Goal: Information Seeking & Learning: Learn about a topic

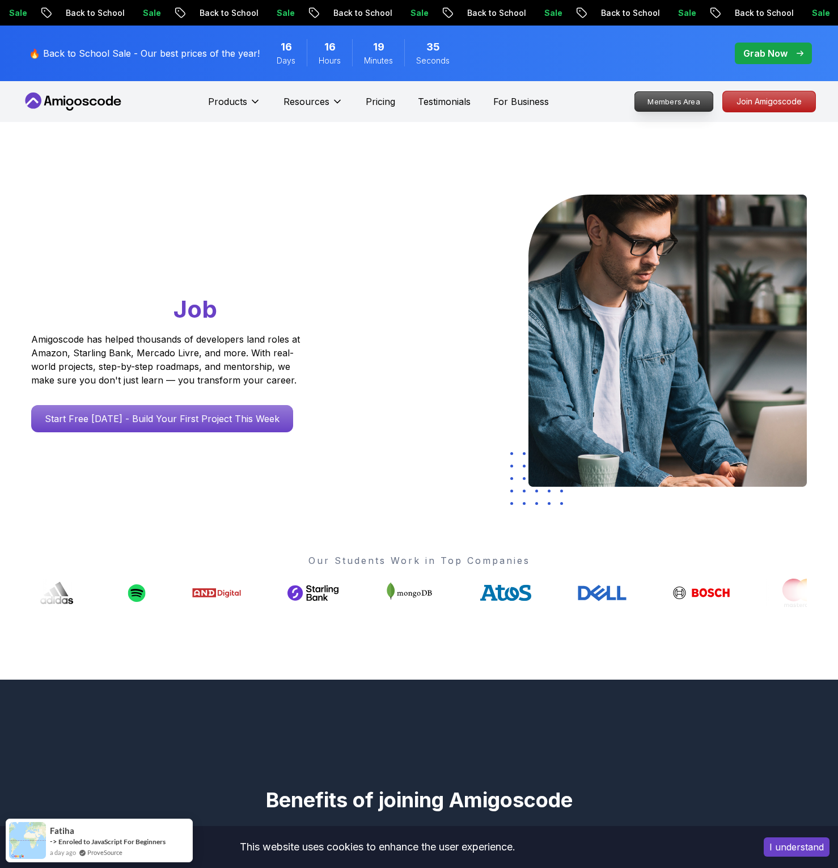
click at [697, 103] on p "Members Area" at bounding box center [674, 101] width 78 height 19
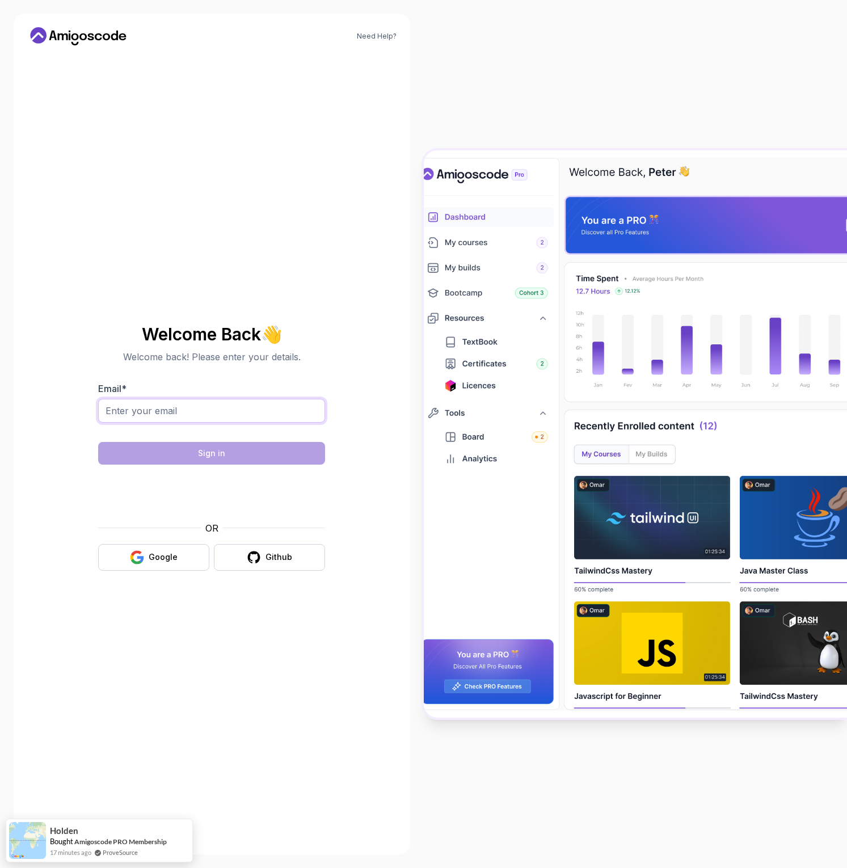
click at [205, 418] on input "Email *" at bounding box center [211, 411] width 227 height 24
type input "[EMAIL_ADDRESS][DOMAIN_NAME]"
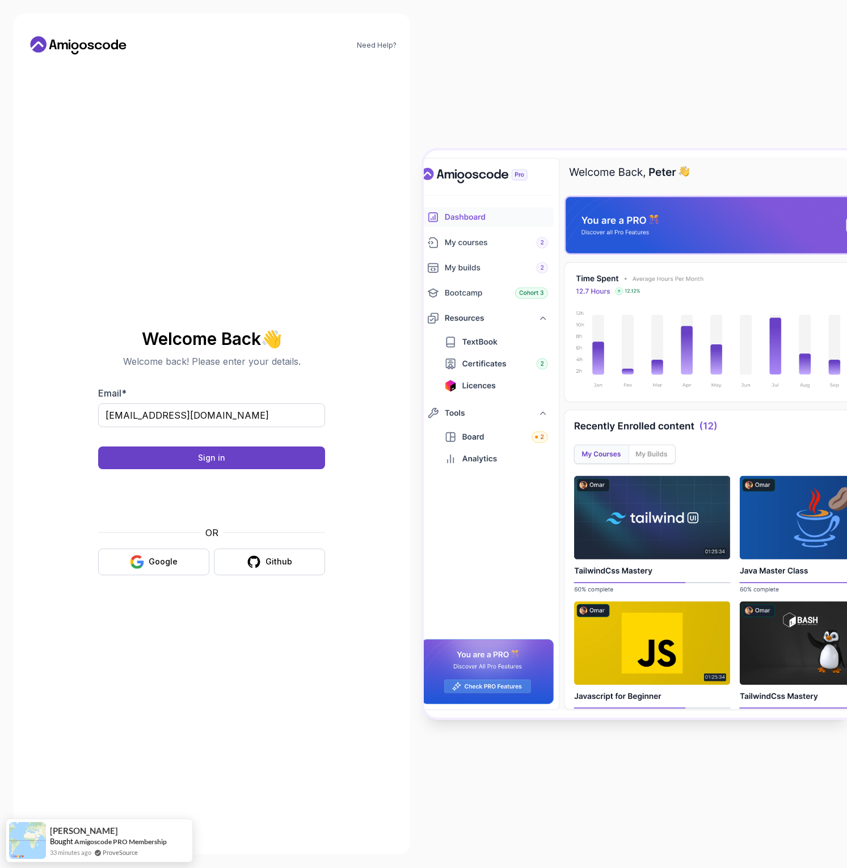
click at [590, 341] on body "Need Help? Welcome Back 👋 Welcome back! Please enter your details. Email * [EMA…" at bounding box center [423, 434] width 847 height 868
click at [215, 458] on div "Sign in" at bounding box center [211, 457] width 27 height 11
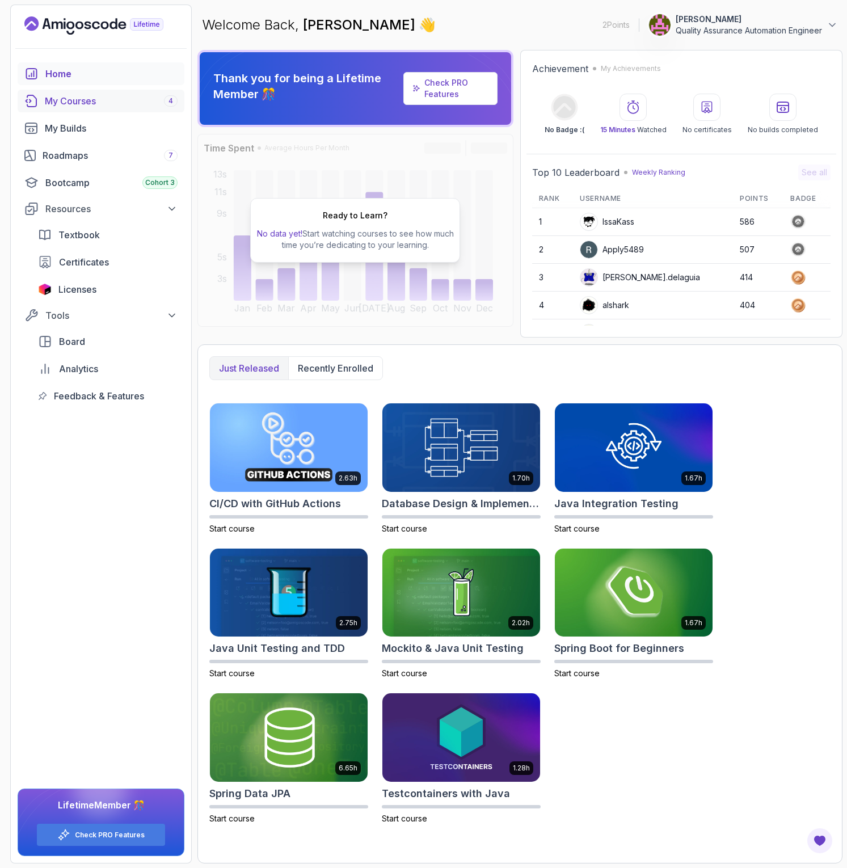
click at [60, 105] on div "My Courses 4" at bounding box center [111, 101] width 133 height 14
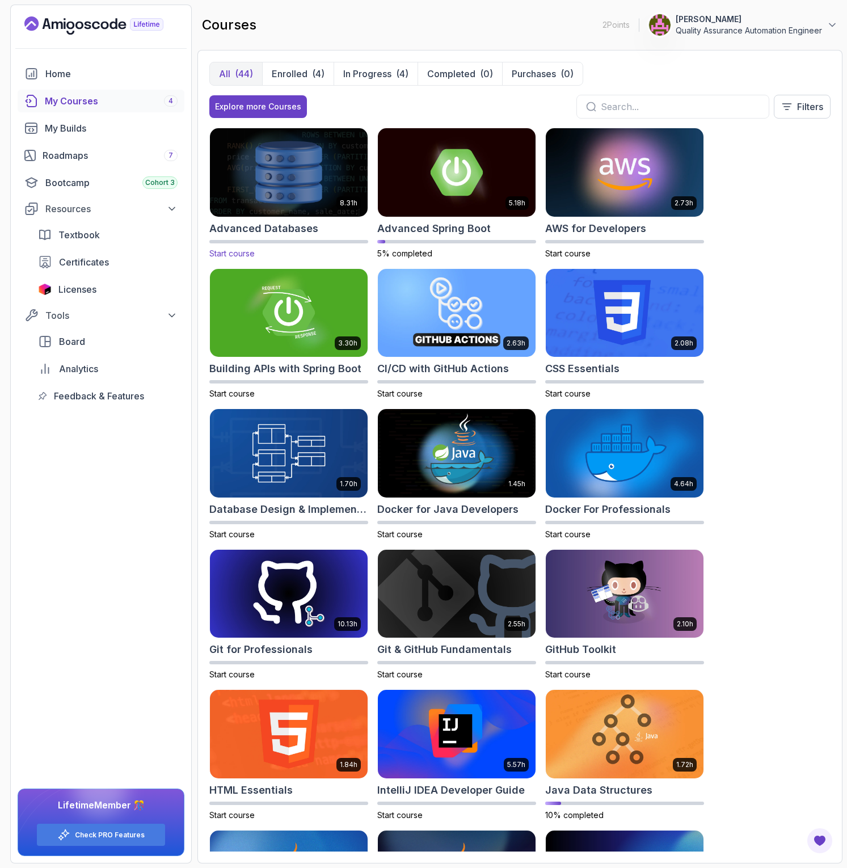
click at [293, 177] on img at bounding box center [289, 172] width 166 height 92
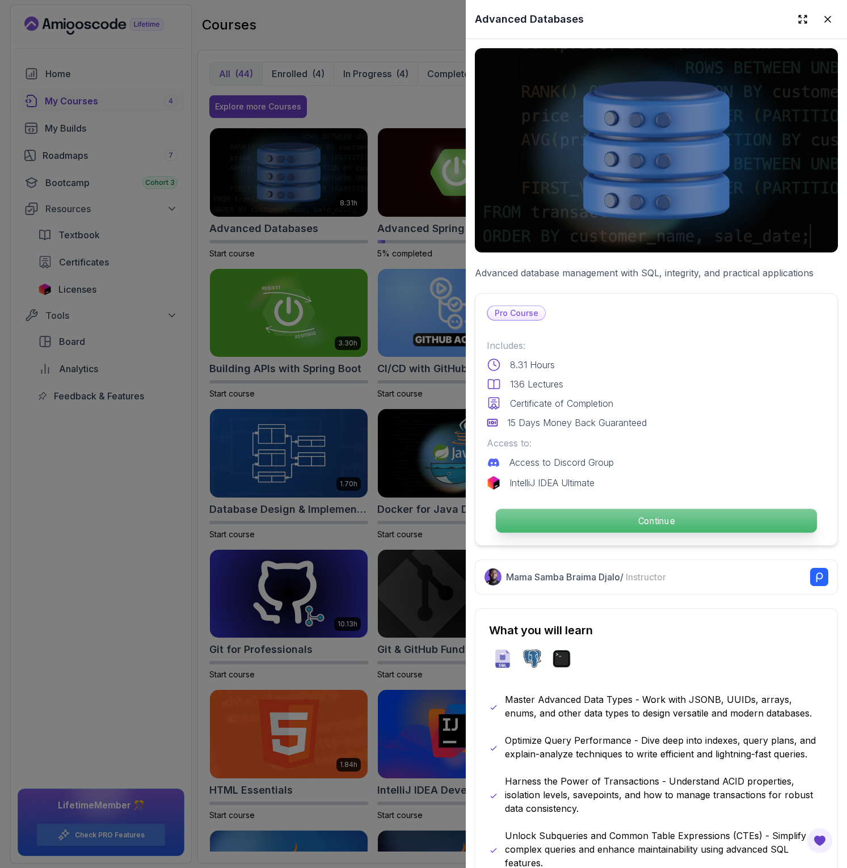
click at [662, 514] on p "Continue" at bounding box center [656, 521] width 321 height 24
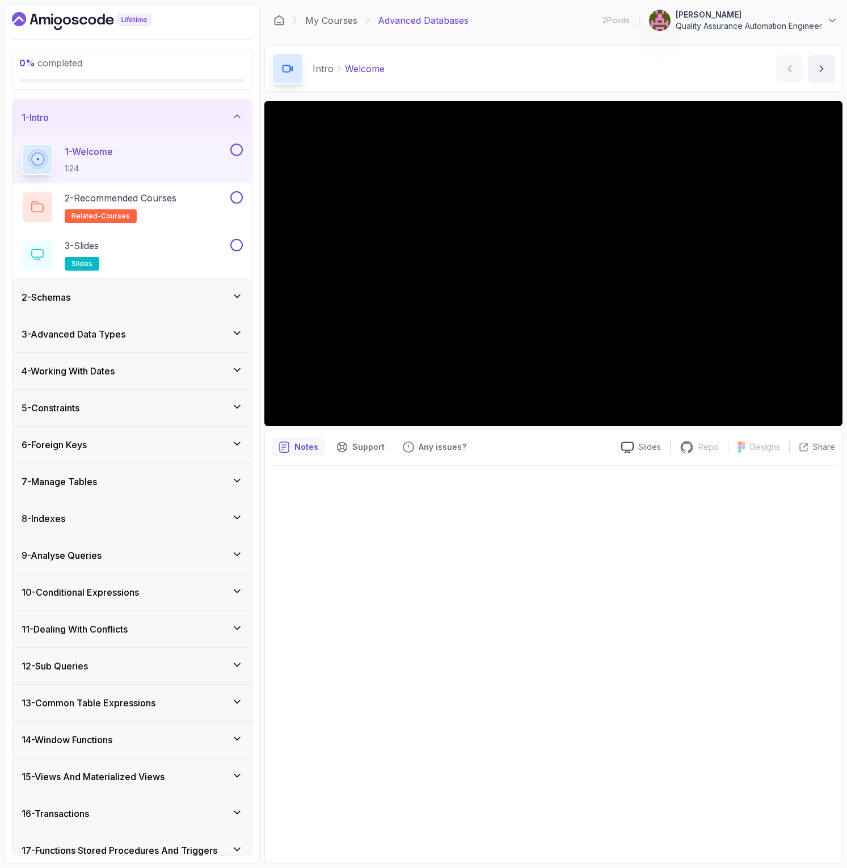
click at [154, 556] on div "9 - Analyse Queries" at bounding box center [132, 555] width 221 height 14
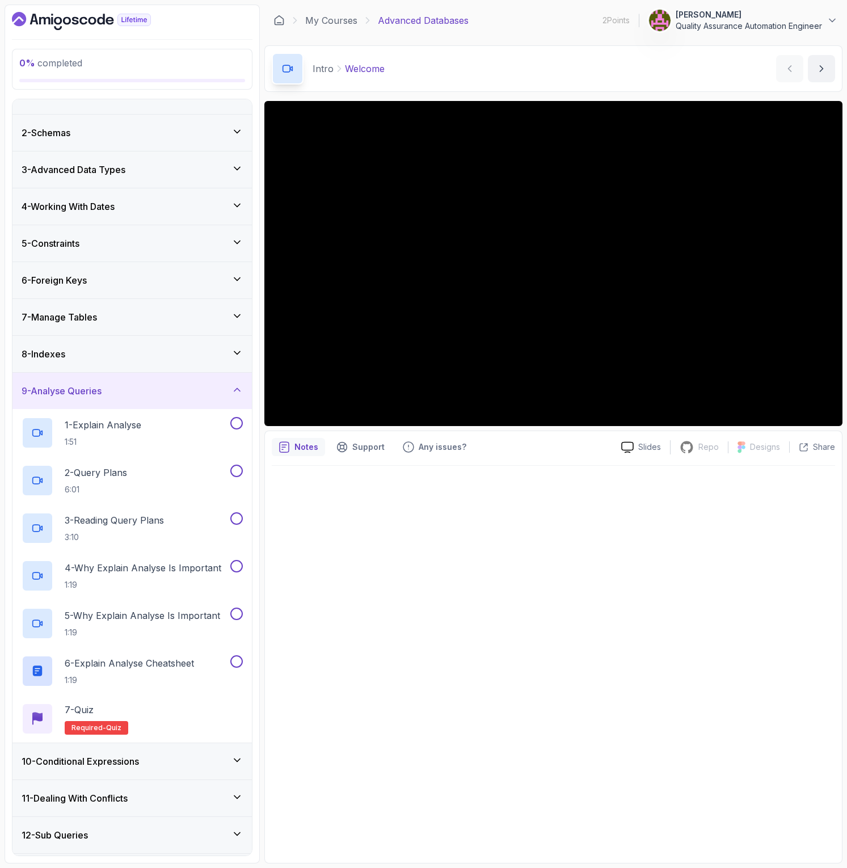
scroll to position [21, 0]
click at [150, 435] on div "1 - Explain Analyse 1:51" at bounding box center [125, 433] width 206 height 32
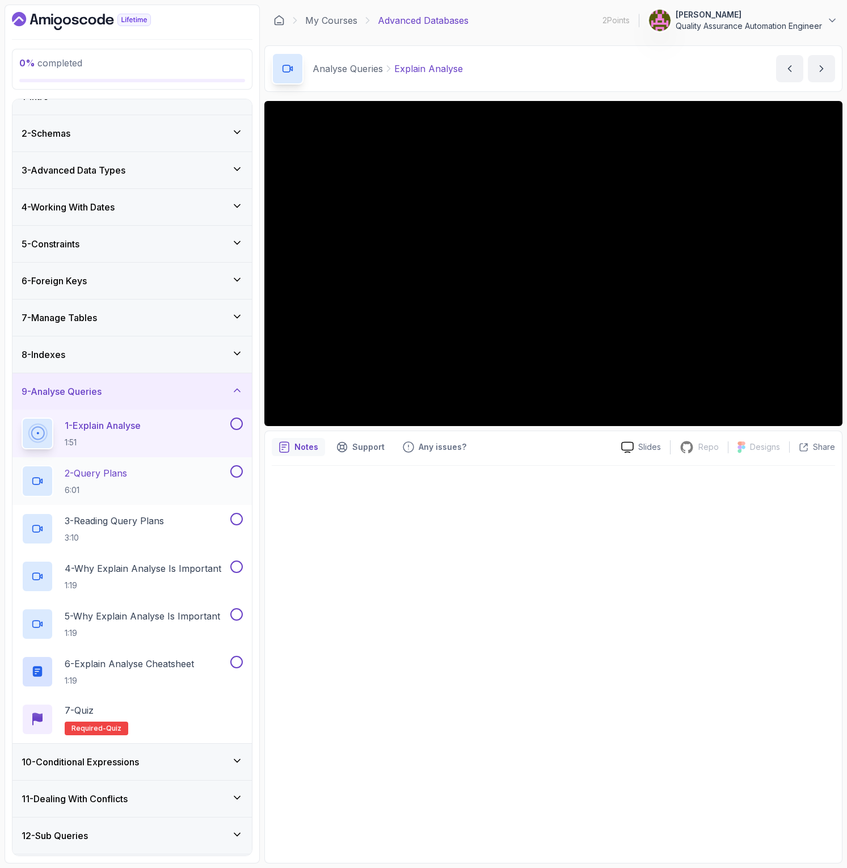
click at [170, 471] on div "2 - Query Plans 6:01" at bounding box center [125, 481] width 206 height 32
